Goal: Book appointment/travel/reservation

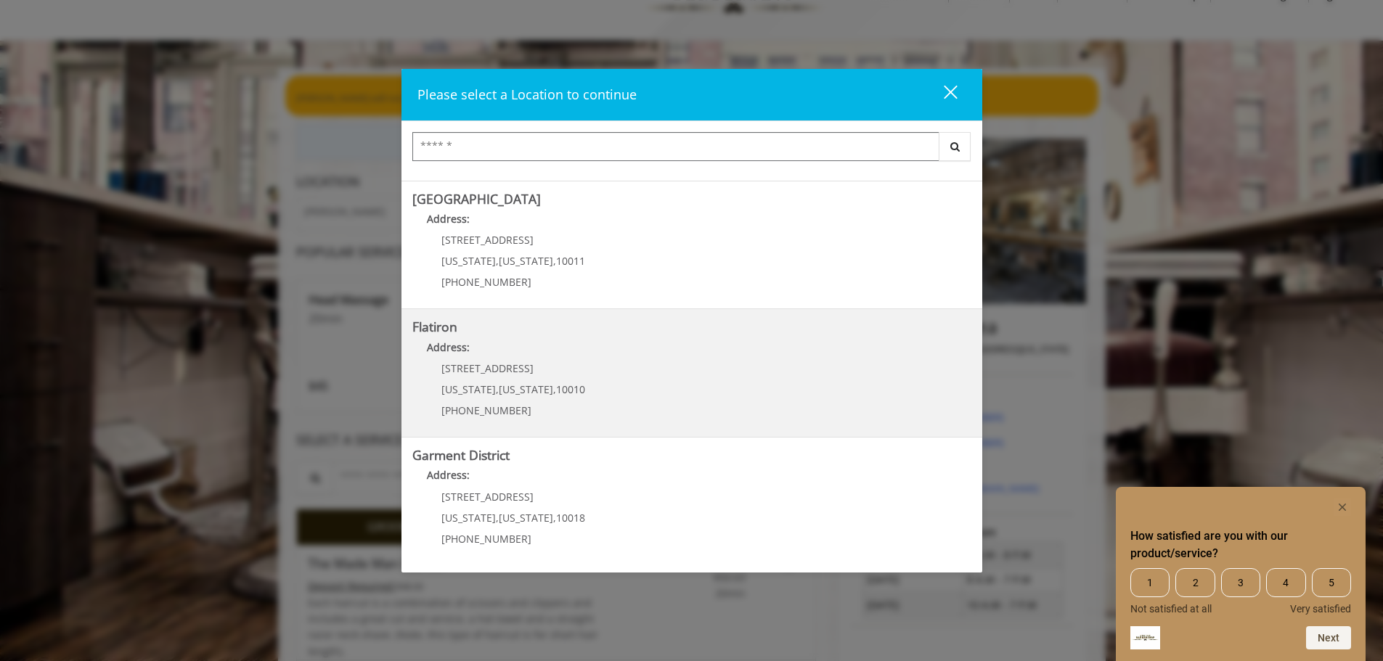
scroll to position [73, 0]
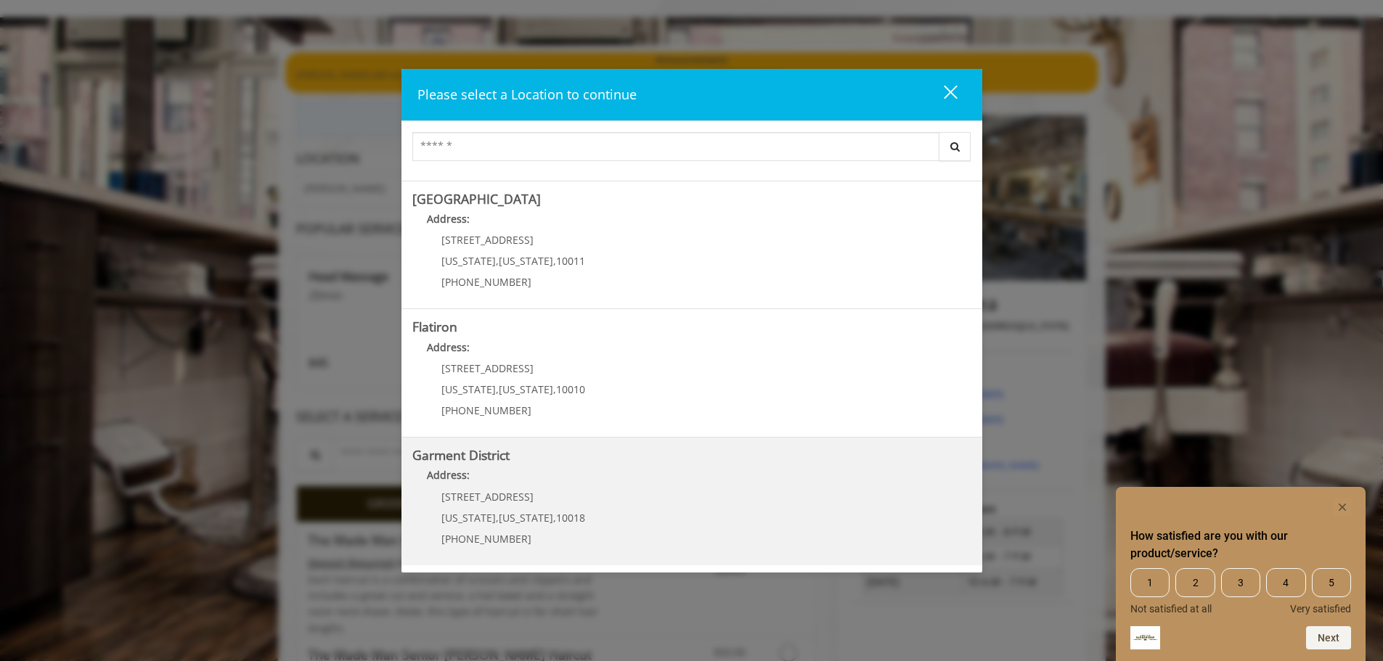
click at [495, 501] on span "1400 Broadway" at bounding box center [487, 497] width 92 height 14
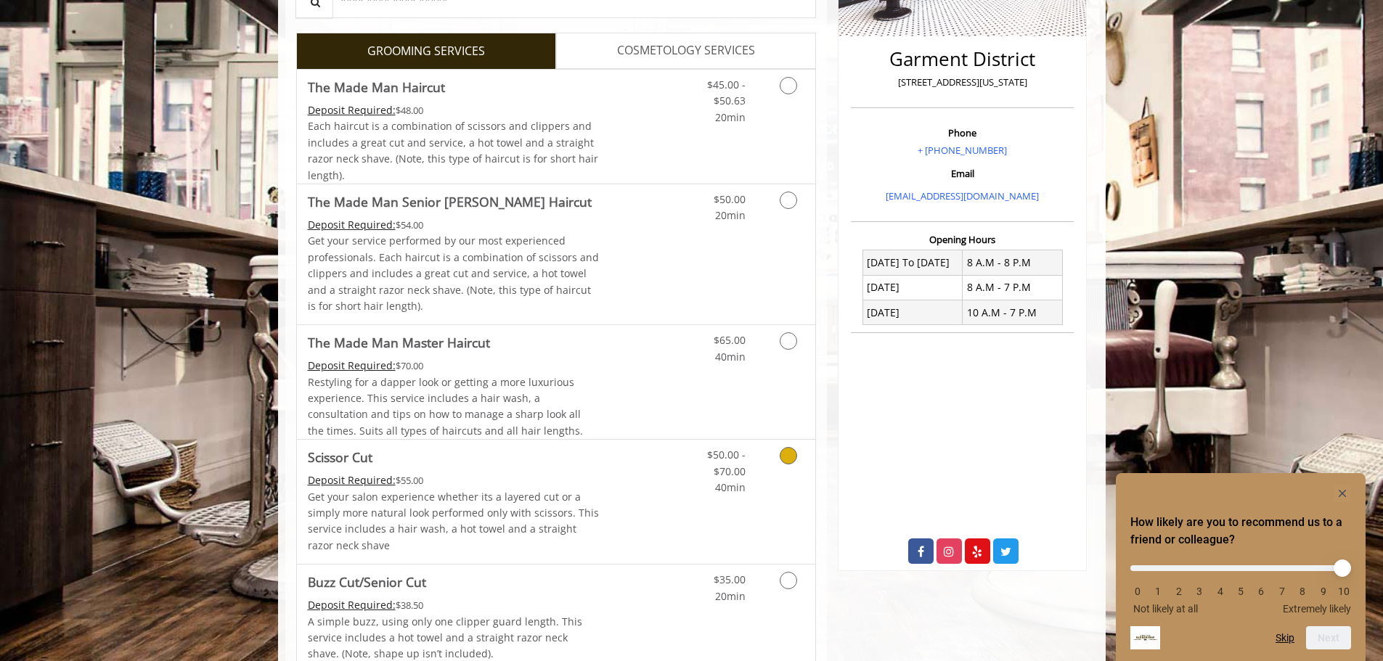
scroll to position [363, 0]
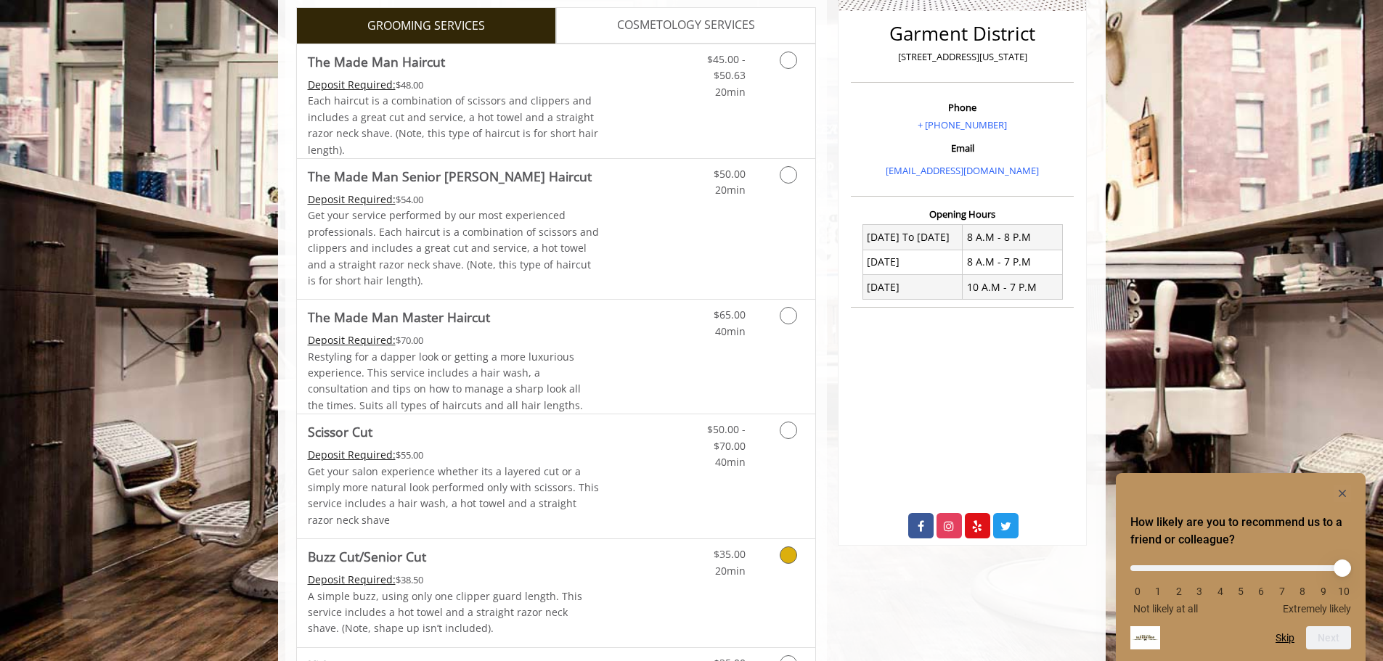
click at [787, 557] on icon "Grooming services" at bounding box center [787, 554] width 17 height 17
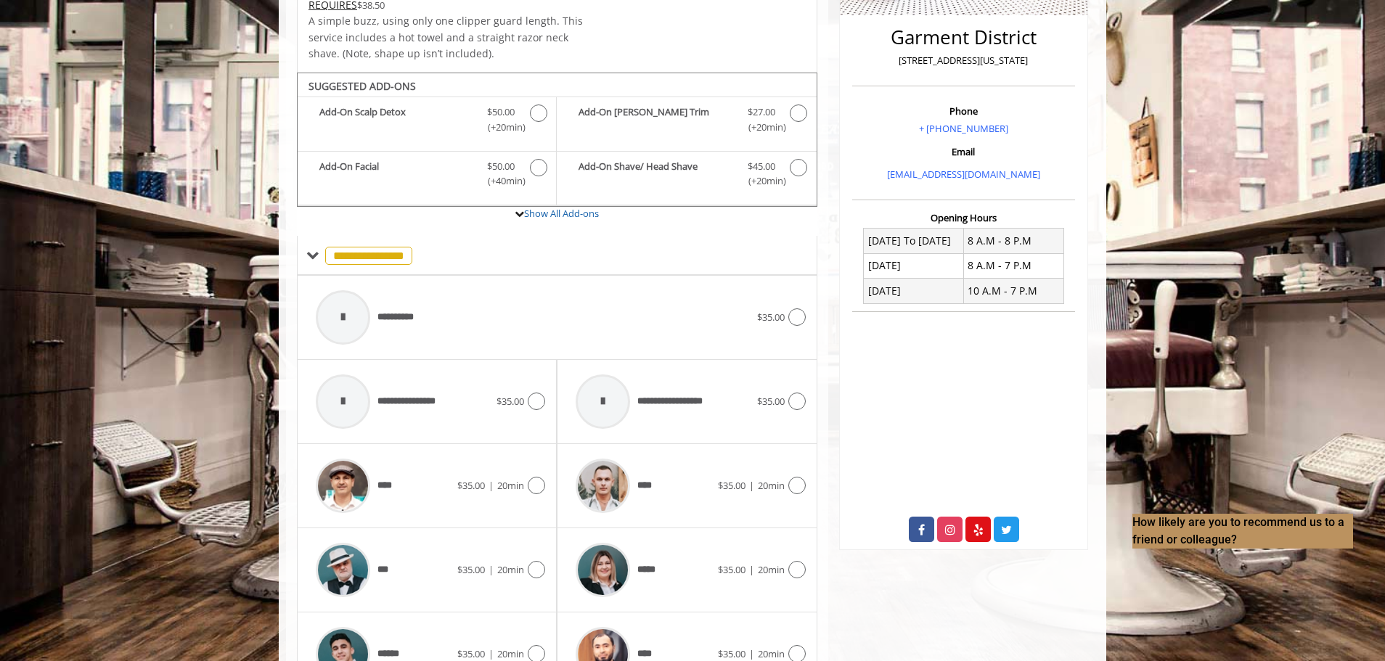
scroll to position [432, 0]
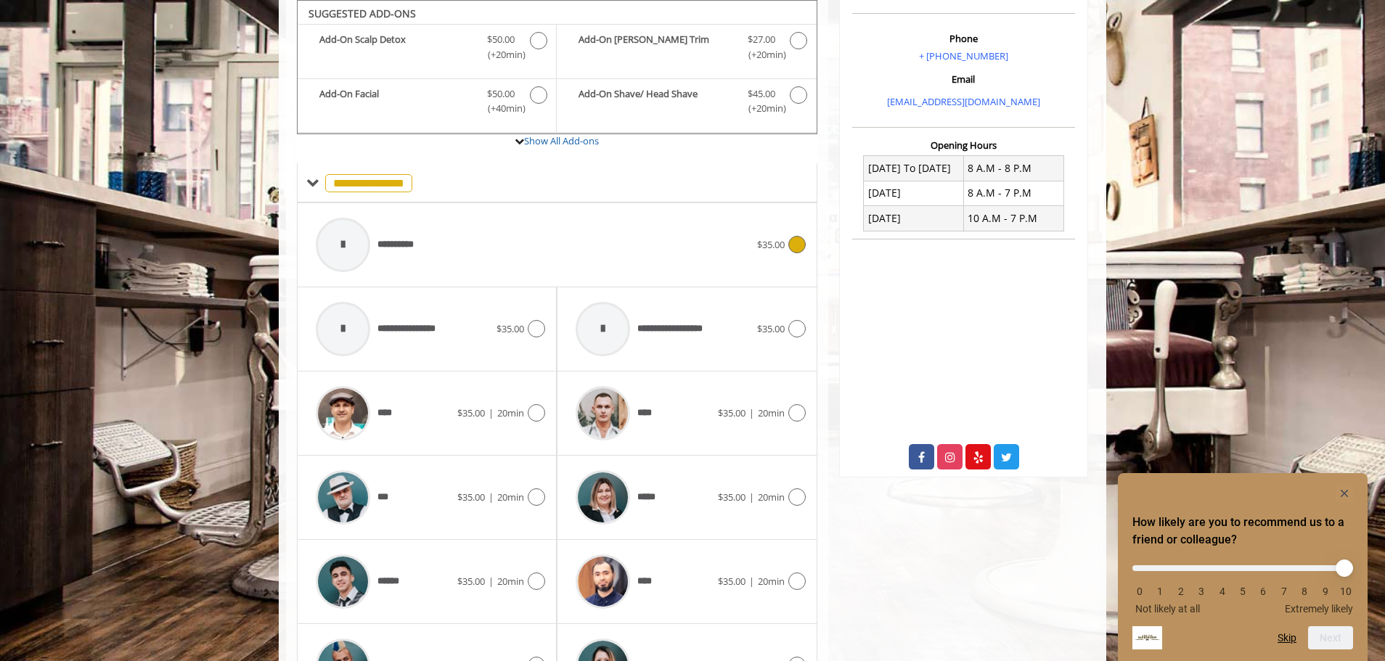
click at [804, 250] on div at bounding box center [795, 244] width 21 height 17
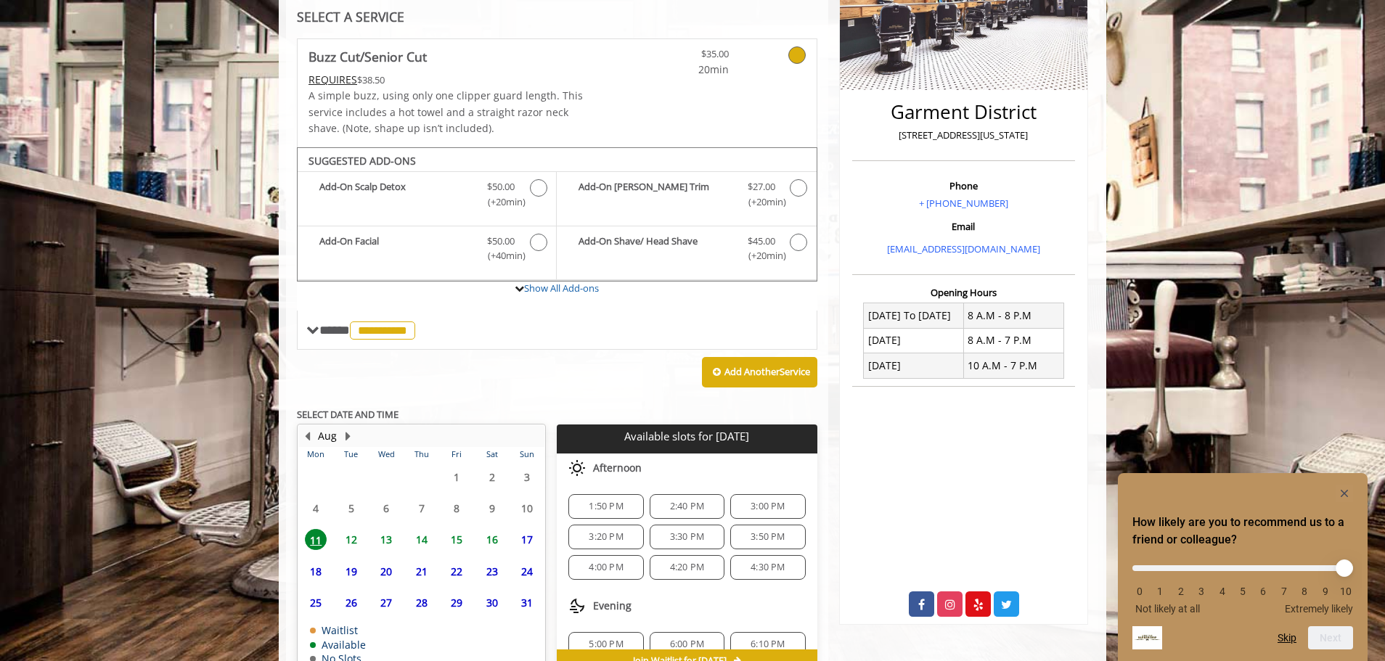
scroll to position [368, 0]
